Goal: Task Accomplishment & Management: Manage account settings

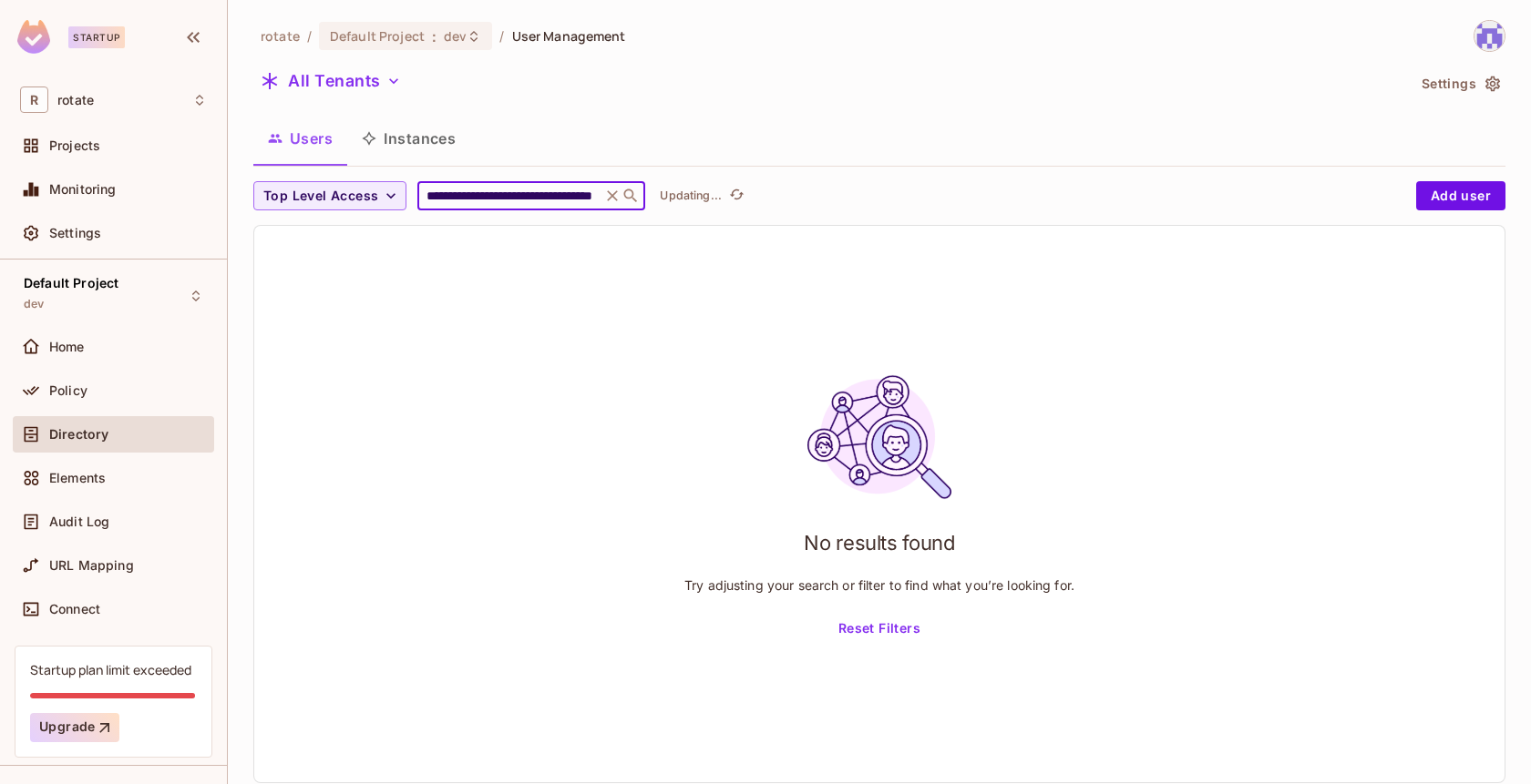
click at [552, 196] on input "**********" at bounding box center [509, 196] width 173 height 18
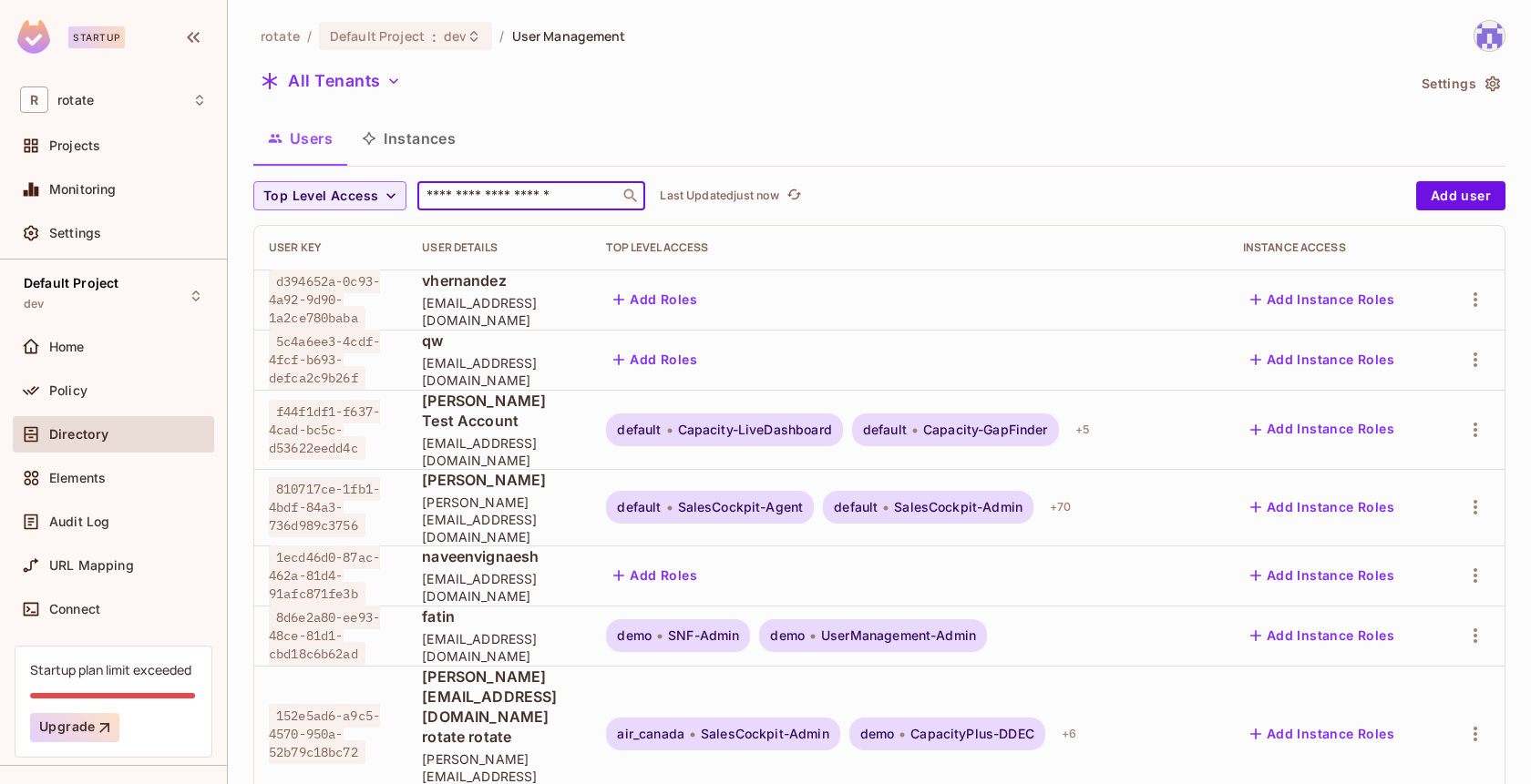
click at [699, 134] on div "Users Instances" at bounding box center [879, 138] width 1252 height 45
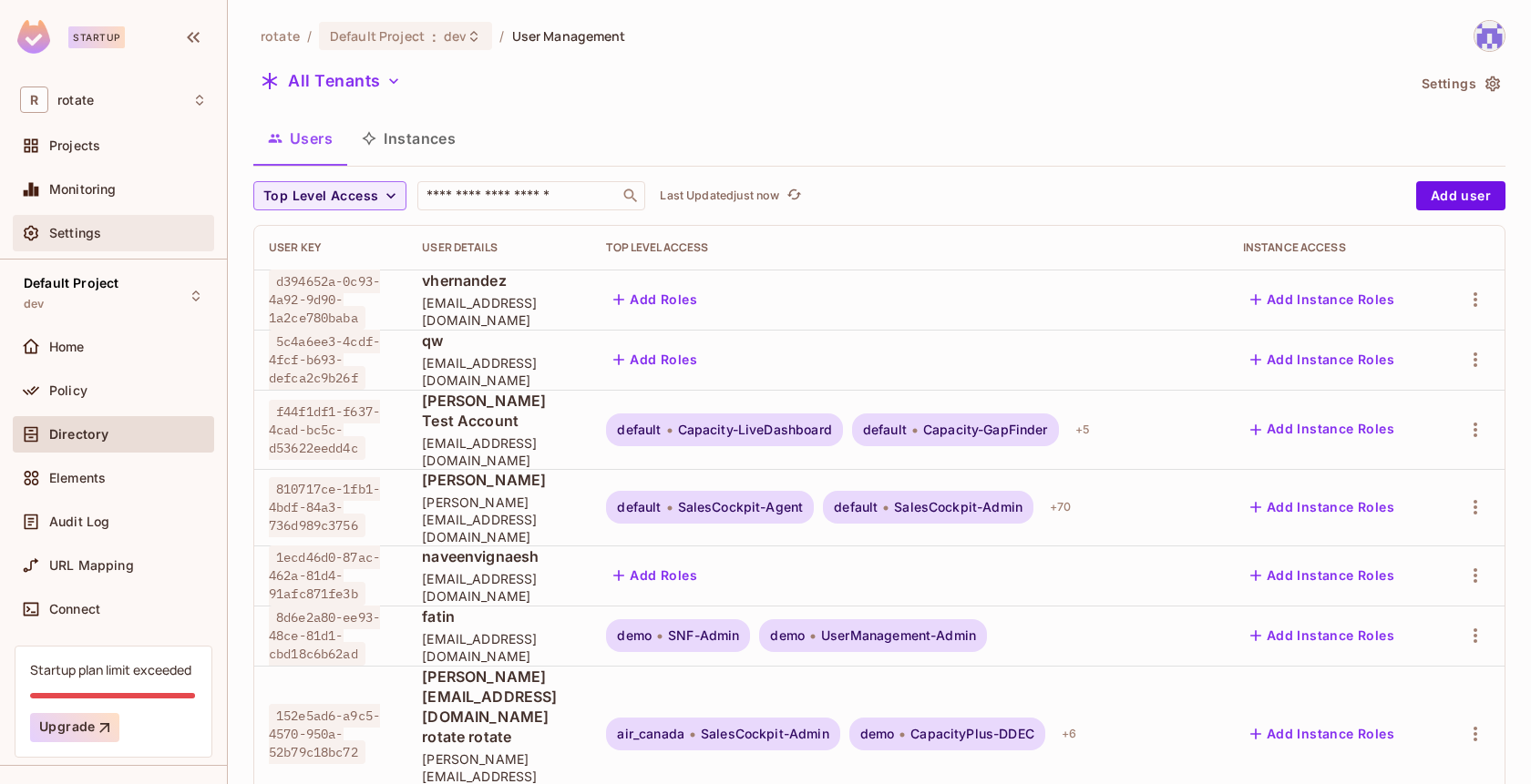
click at [119, 223] on div "Settings" at bounding box center [113, 233] width 187 height 22
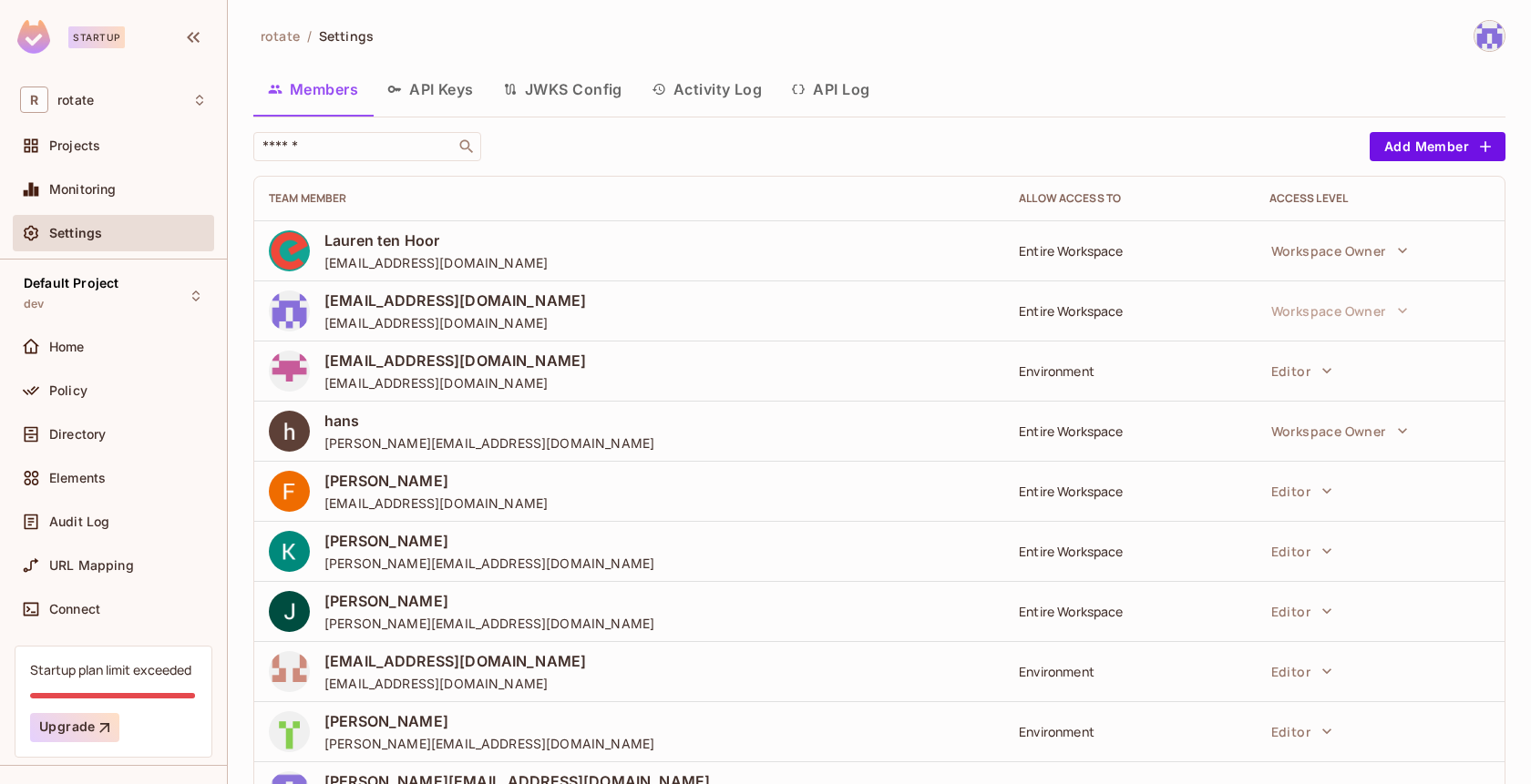
click at [428, 95] on button "API Keys" at bounding box center [431, 89] width 116 height 45
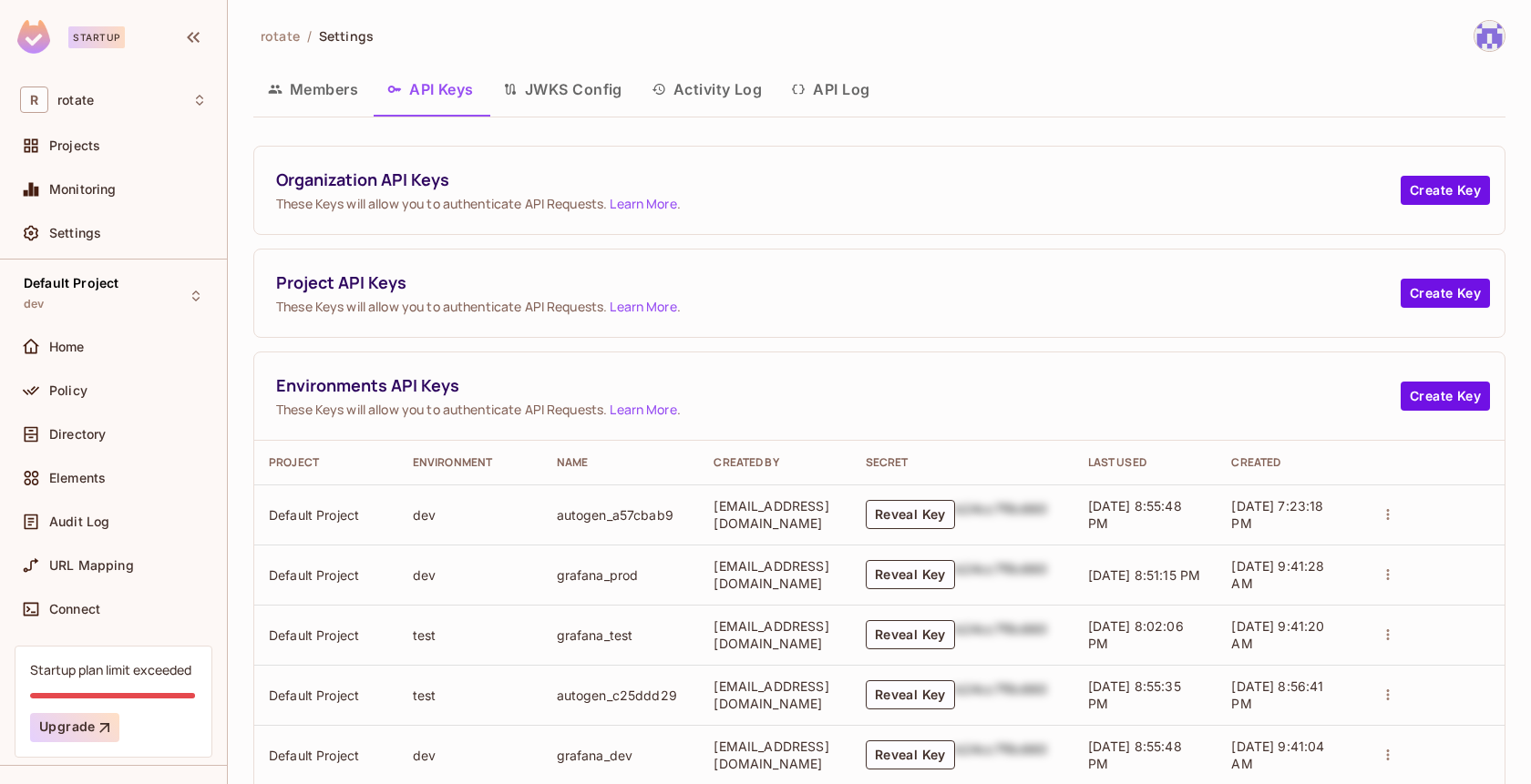
scroll to position [99, 0]
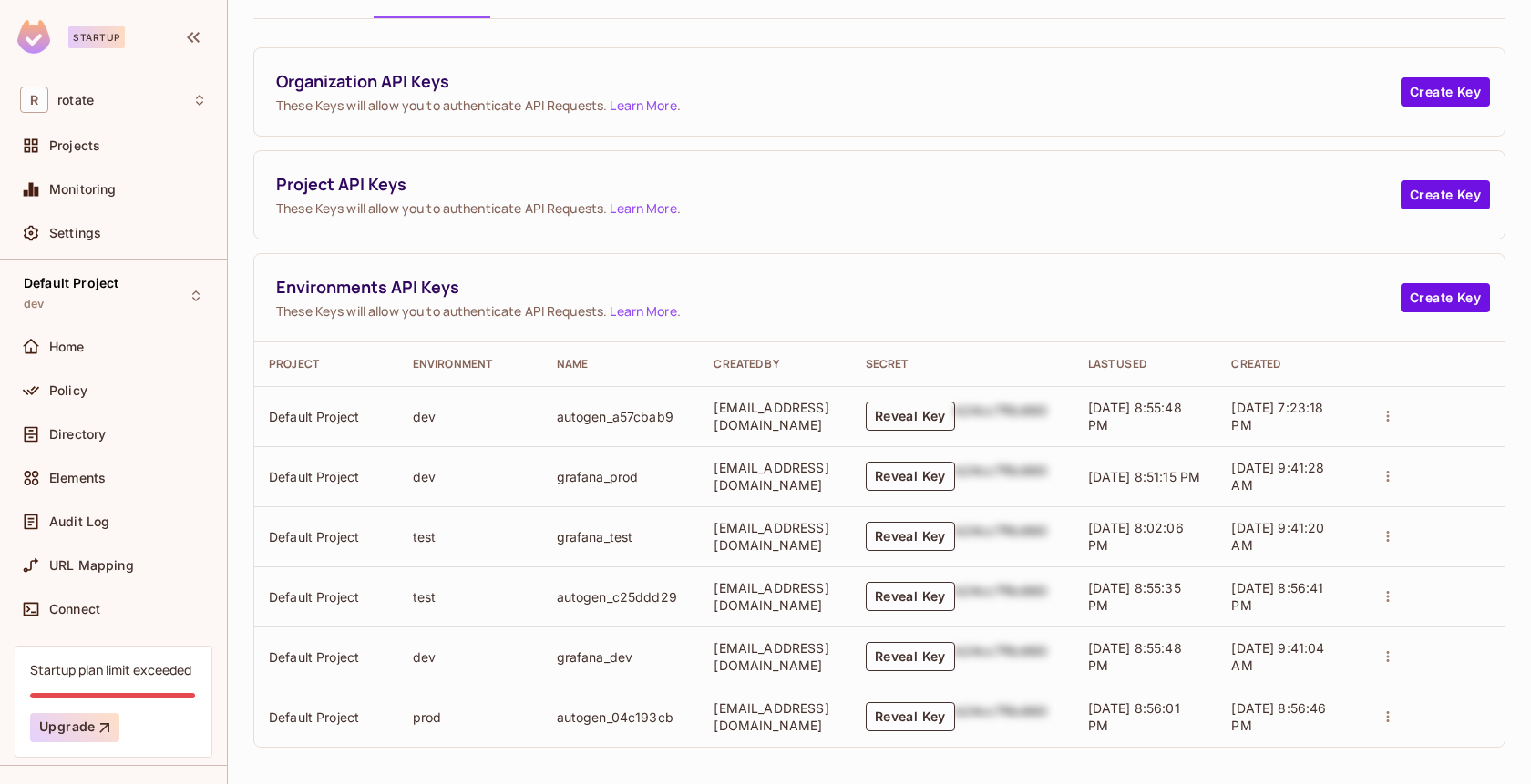
click at [955, 410] on button "Reveal Key" at bounding box center [910, 416] width 89 height 29
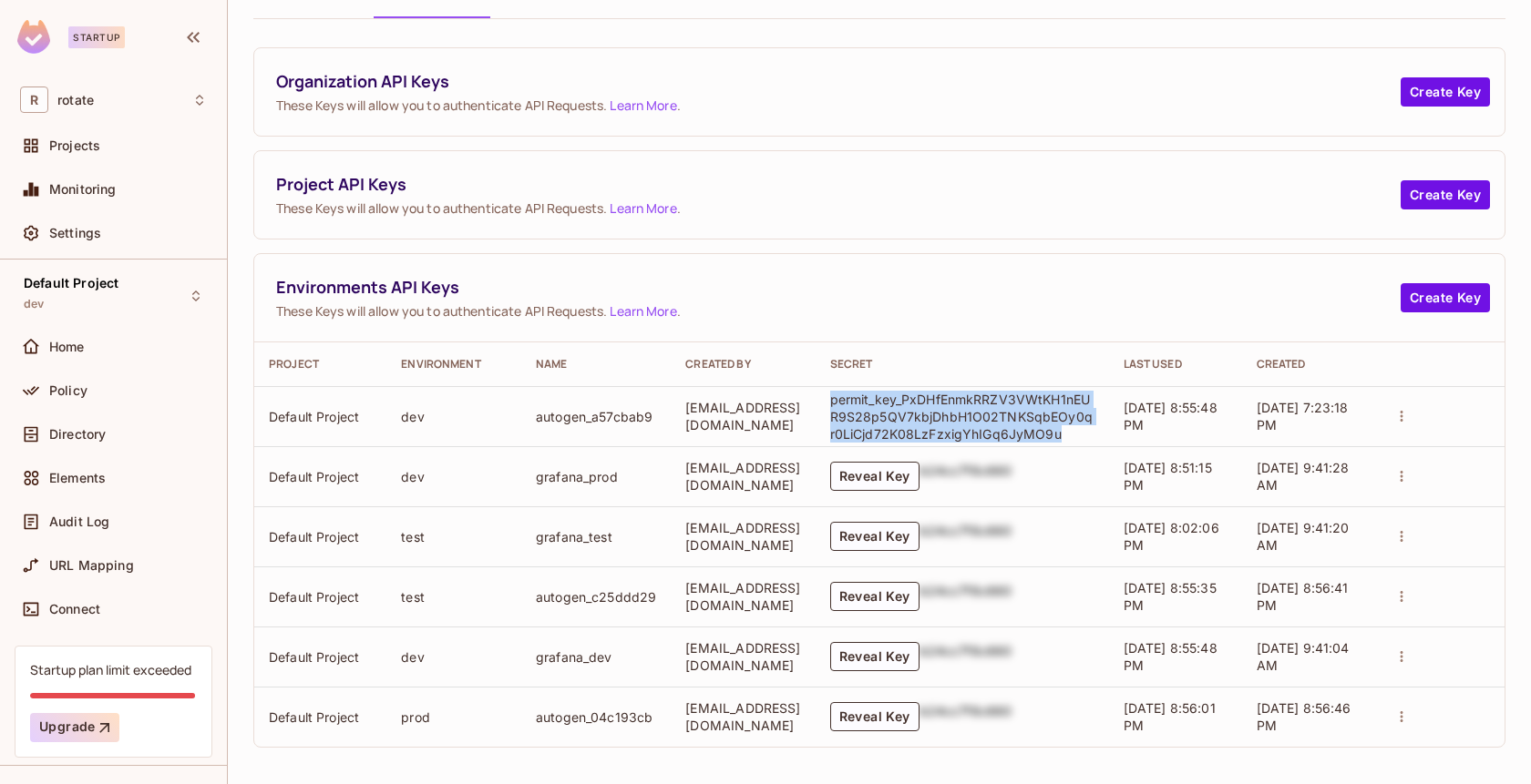
drag, startPoint x: 1094, startPoint y: 430, endPoint x: 850, endPoint y: 399, distance: 246.0
click at [850, 399] on td "permit_key_PxDHfEnmkRRZV3VWtKH1nEUR9S28p5QV7kbjDhbH1O02TNKSqbEOy0qr0LiCjd72K08L…" at bounding box center [962, 416] width 293 height 60
copy p "permit_key_PxDHfEnmkRRZV3VWtKH1nEUR9S28p5QV7kbjDhbH1O02TNKSqbEOy0qr0LiCjd72K08L…"
click at [897, 600] on button "Reveal Key" at bounding box center [874, 596] width 89 height 29
click at [920, 710] on button "Reveal Key" at bounding box center [874, 717] width 89 height 29
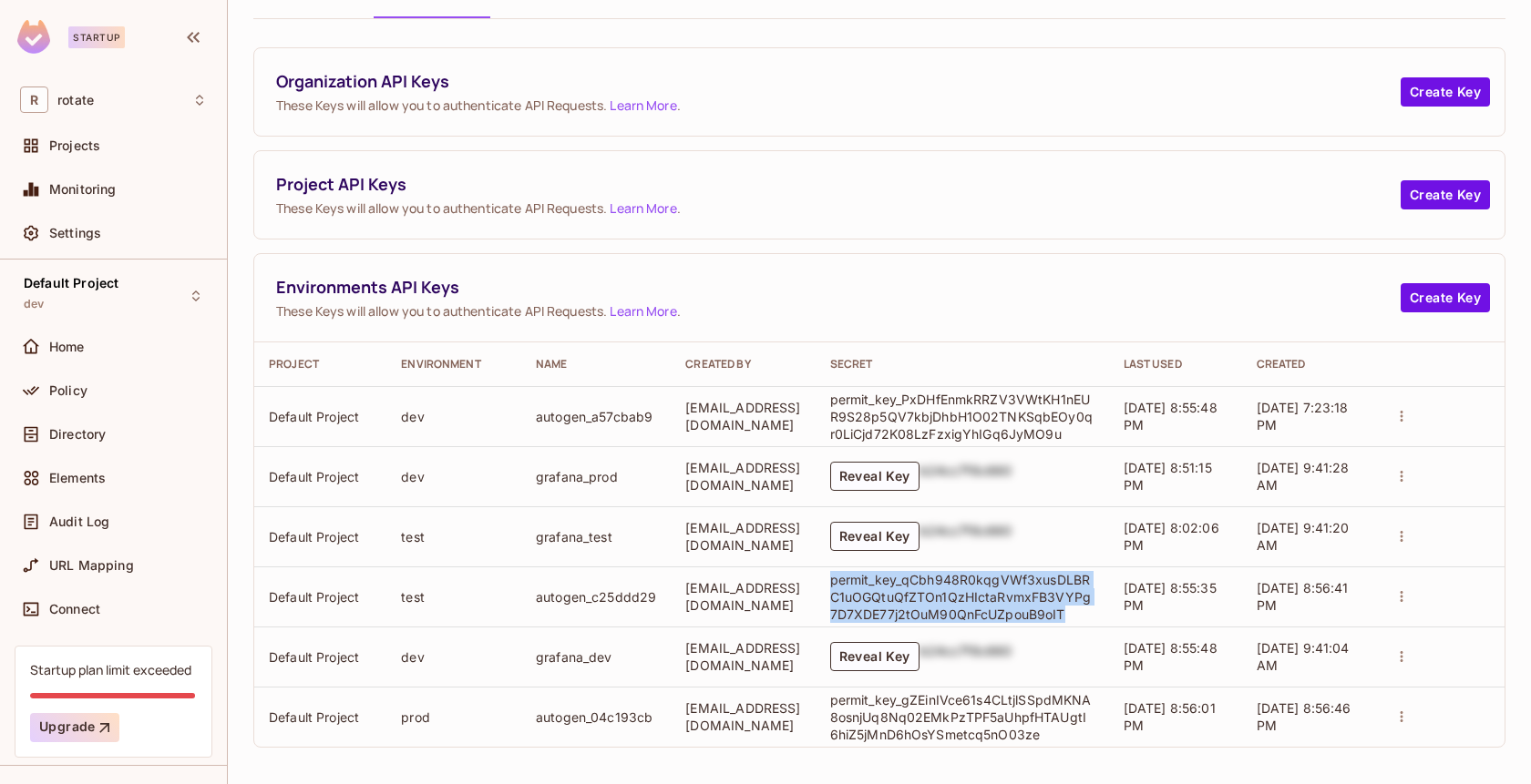
drag, startPoint x: 851, startPoint y: 576, endPoint x: 1118, endPoint y: 606, distance: 268.7
click at [1109, 606] on td "permit_key_qCbh948R0kqgVWf3xusDLBRC1uOGQtuQfZTOn1QzHIctaRvmxFB3VYPg7D7XDE77j2tO…" at bounding box center [962, 596] width 293 height 60
copy p "permit_key_qCbh948R0kqgVWf3xusDLBRC1uOGQtuQfZTOn1QzHIctaRvmxFB3VYPg7D7XDE77j2tO…"
click at [888, 727] on p "permit_key_gZEinIVce61s4CLtjlSSpdMKNA8osnjUq8Nq02EMkPzTPF5aUhpfHTAUgtI6hiZ5jMnD…" at bounding box center [962, 717] width 264 height 52
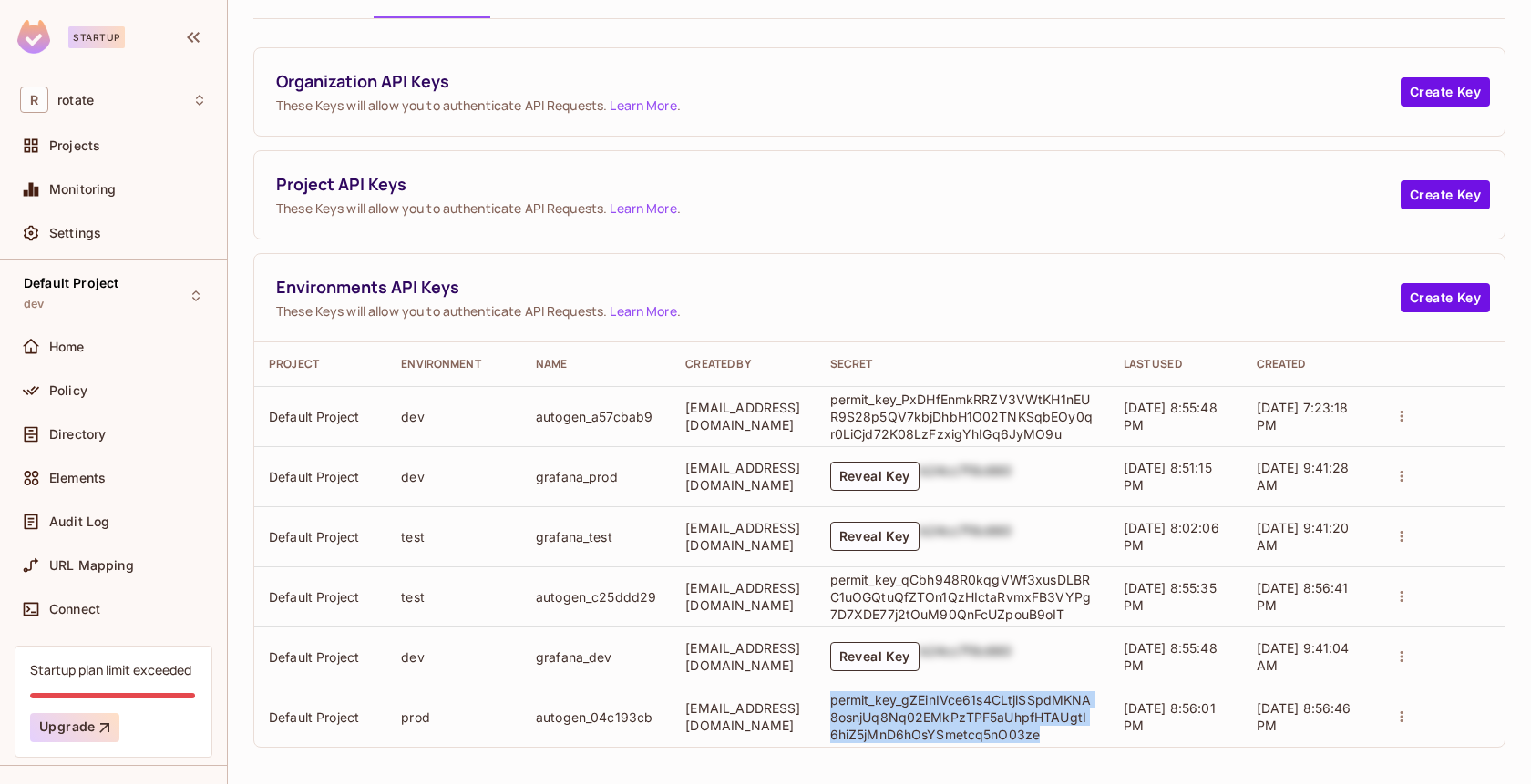
drag, startPoint x: 851, startPoint y: 702, endPoint x: 1070, endPoint y: 737, distance: 221.8
click at [1070, 737] on p "permit_key_gZEinIVce61s4CLtjlSSpdMKNA8osnjUq8Nq02EMkPzTPF5aUhpfHTAUgtI6hiZ5jMnD…" at bounding box center [962, 717] width 264 height 52
copy p "permit_key_gZEinIVce61s4CLtjlSSpdMKNA8osnjUq8Nq02EMkPzTPF5aUhpfHTAUgtI6hiZ5jMnD…"
click at [911, 652] on button "Reveal Key" at bounding box center [874, 657] width 89 height 29
click at [1415, 404] on button "actions" at bounding box center [1401, 416] width 25 height 25
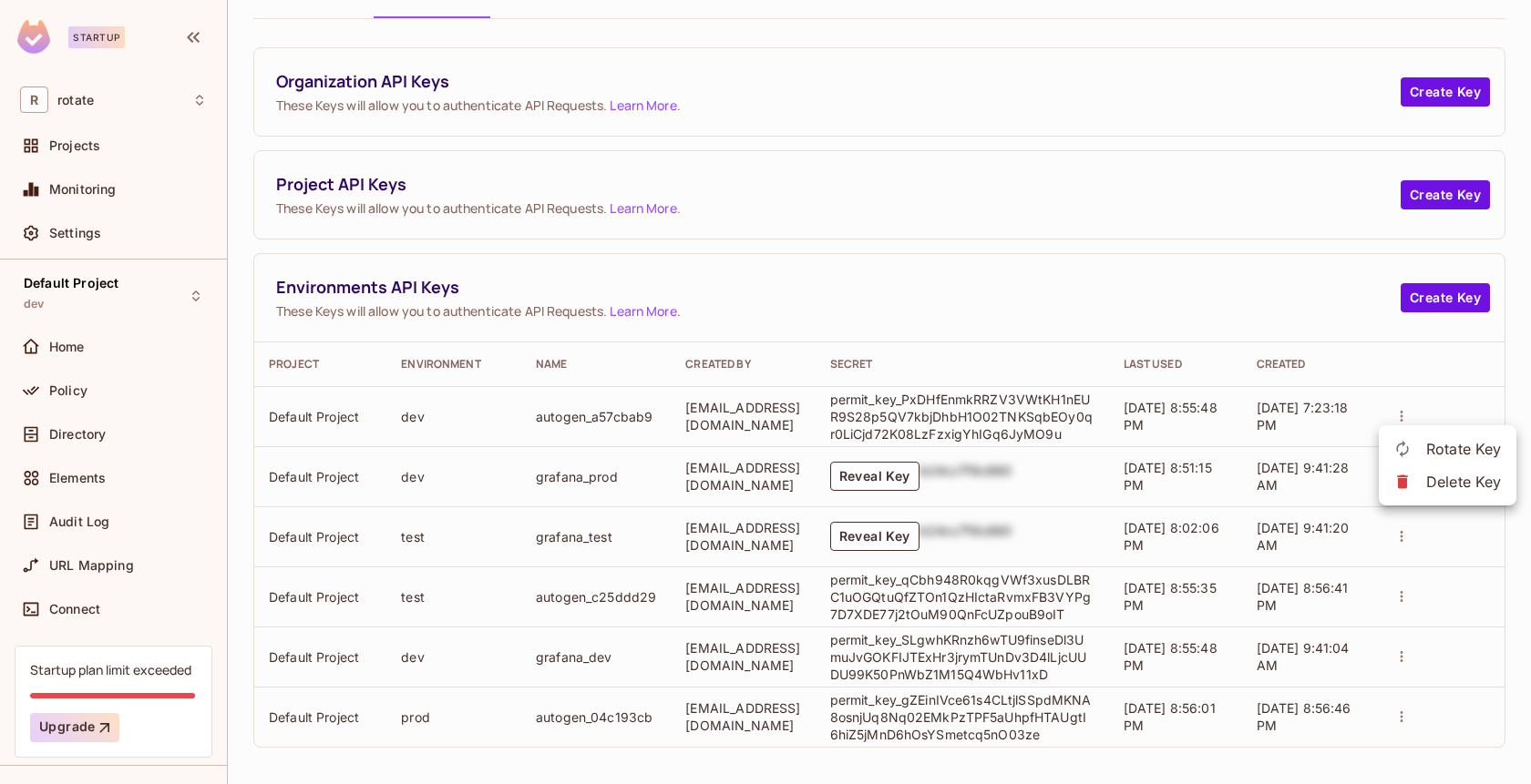
click at [1267, 297] on div at bounding box center [765, 392] width 1531 height 784
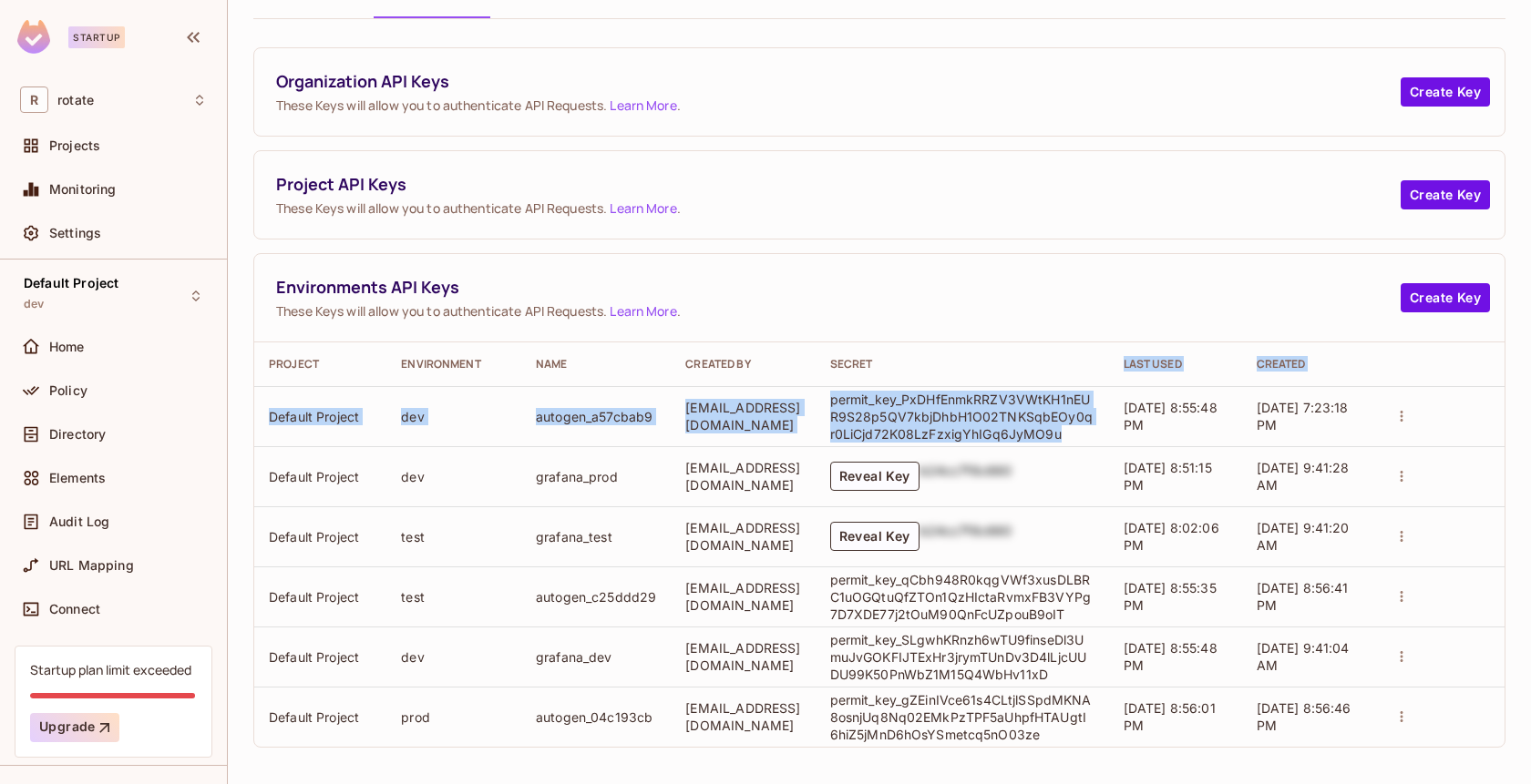
drag, startPoint x: 1082, startPoint y: 429, endPoint x: 855, endPoint y: 381, distance: 232.0
click at [855, 381] on table "Project Environment Name Created By Secret Last Used Created Default Project de…" at bounding box center [879, 545] width 1250 height 405
click at [1094, 429] on p "permit_key_PxDHfEnmkRRZV3VWtKH1nEUR9S28p5QV7kbjDhbH1O02TNKSqbEOy0qr0LiCjd72K08L…" at bounding box center [962, 417] width 264 height 52
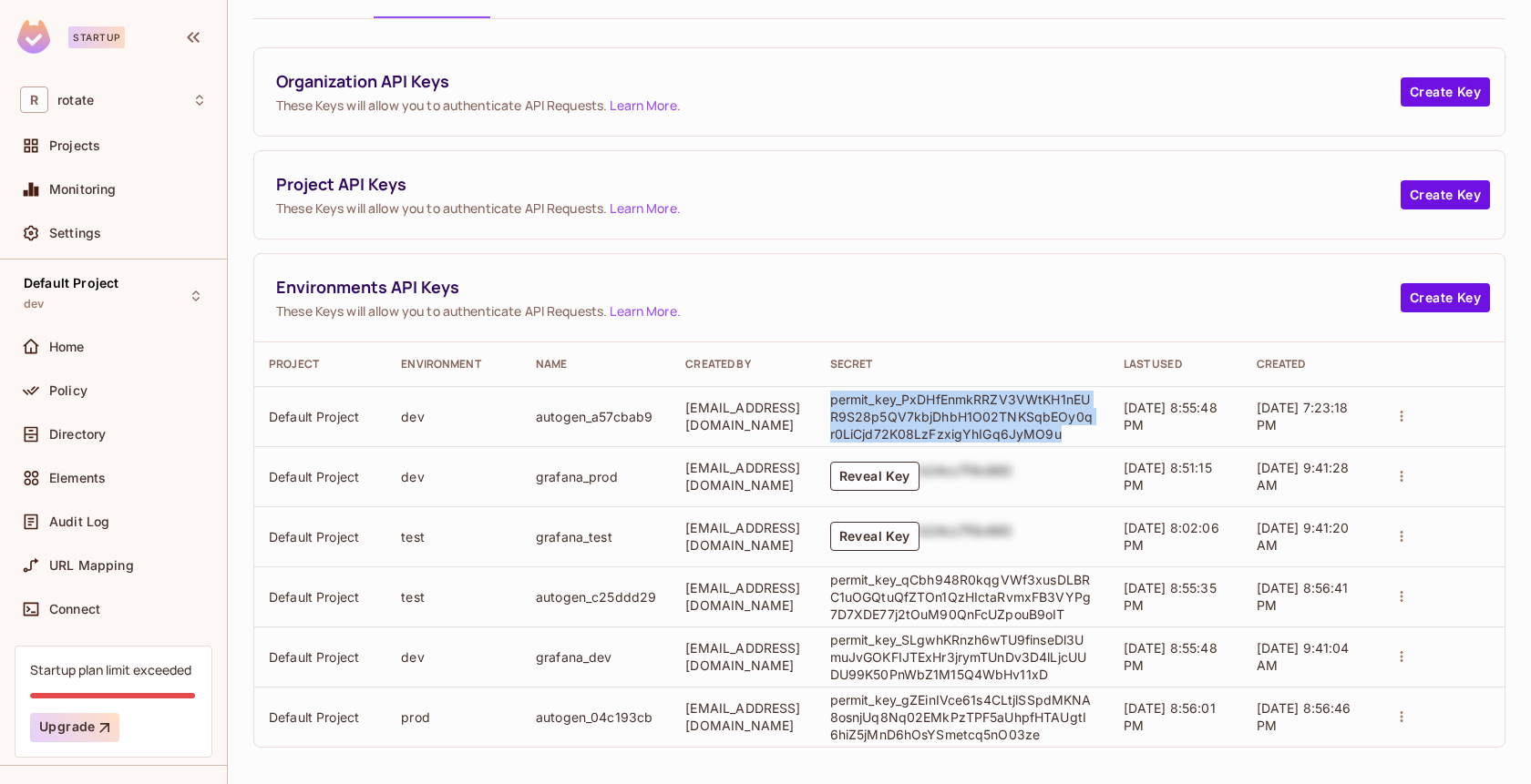
drag, startPoint x: 1089, startPoint y: 431, endPoint x: 853, endPoint y: 402, distance: 237.8
click at [853, 402] on p "permit_key_PxDHfEnmkRRZV3VWtKH1nEUR9S28p5QV7kbjDhbH1O02TNKSqbEOy0qr0LiCjd72K08L…" at bounding box center [962, 417] width 264 height 52
copy p "permit_key_PxDHfEnmkRRZV3VWtKH1nEUR9S28p5QV7kbjDhbH1O02TNKSqbEOy0qr0LiCjd72K08L…"
